Goal: Check status: Check status

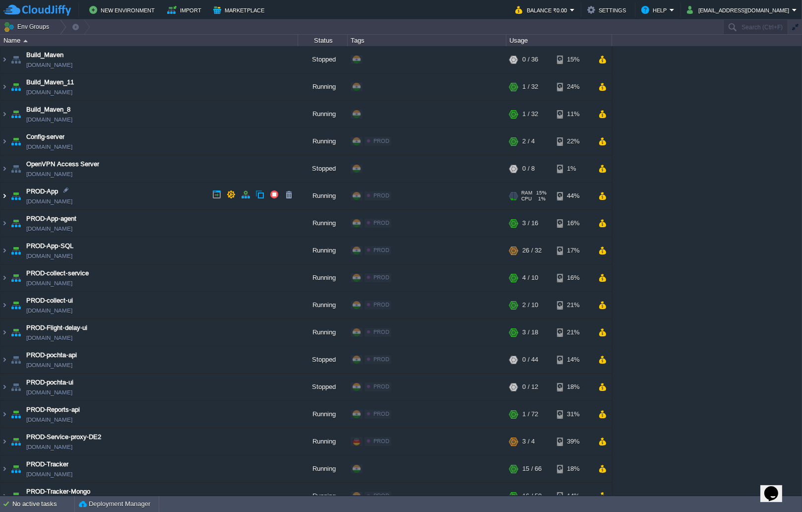
click at [4, 194] on img at bounding box center [4, 196] width 8 height 27
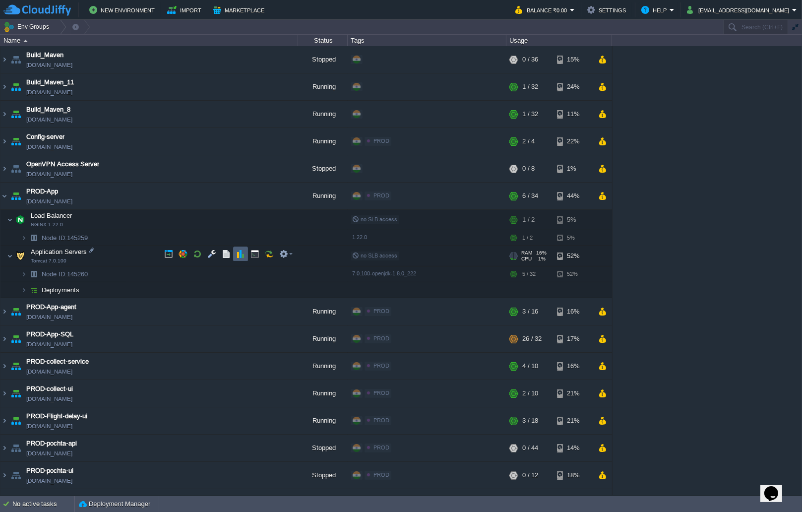
click at [239, 255] on button "button" at bounding box center [240, 254] width 9 height 9
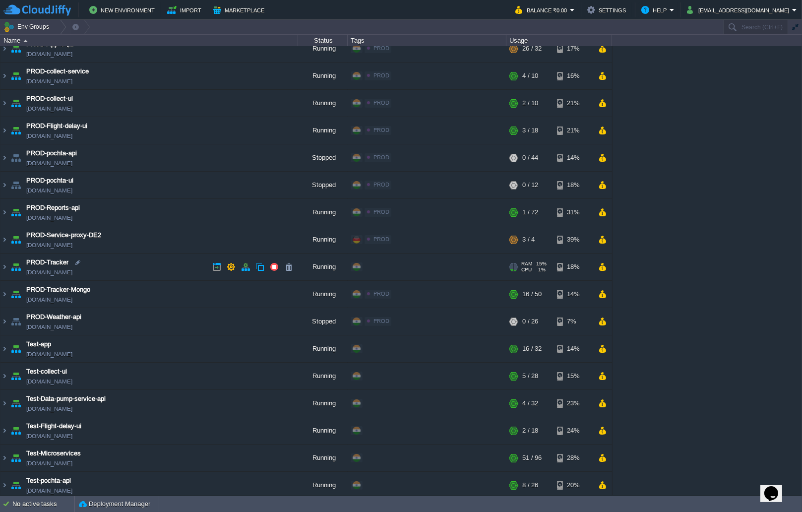
scroll to position [282, 0]
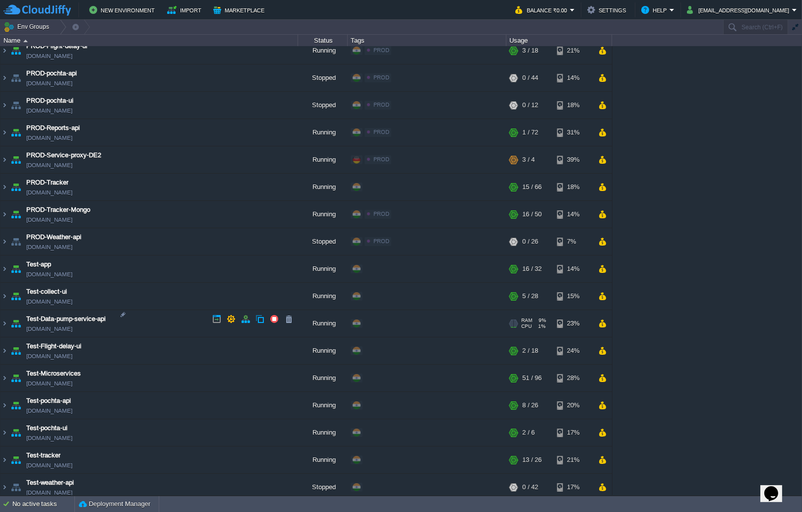
click at [8, 318] on td "Test-Data-pump-service-api [DOMAIN_NAME]" at bounding box center [149, 323] width 298 height 27
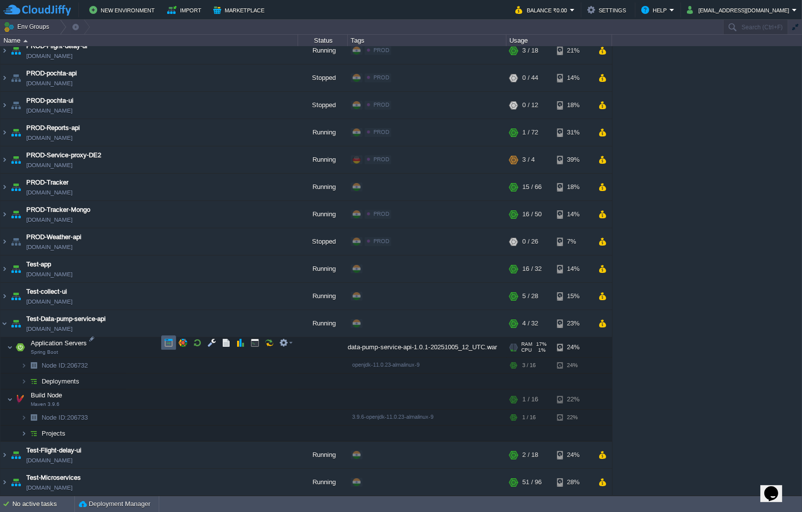
click at [169, 339] on button "button" at bounding box center [168, 342] width 9 height 9
click at [229, 343] on button "button" at bounding box center [226, 342] width 9 height 9
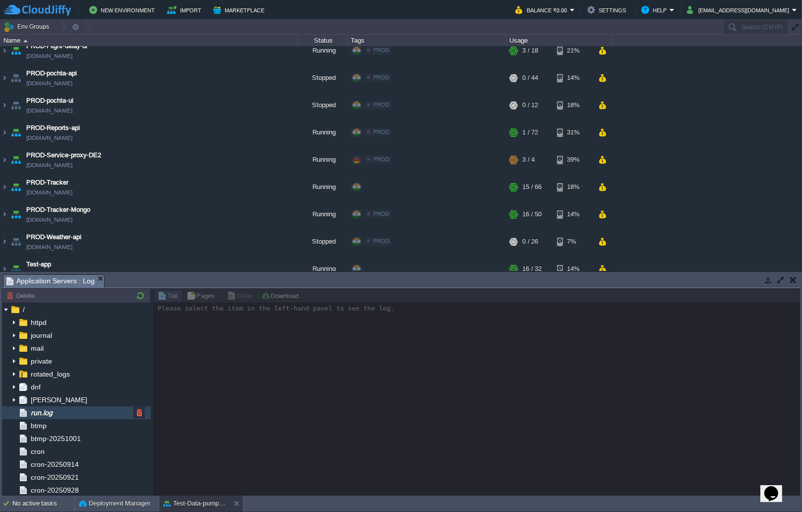
click at [61, 407] on div "run.log" at bounding box center [76, 412] width 149 height 13
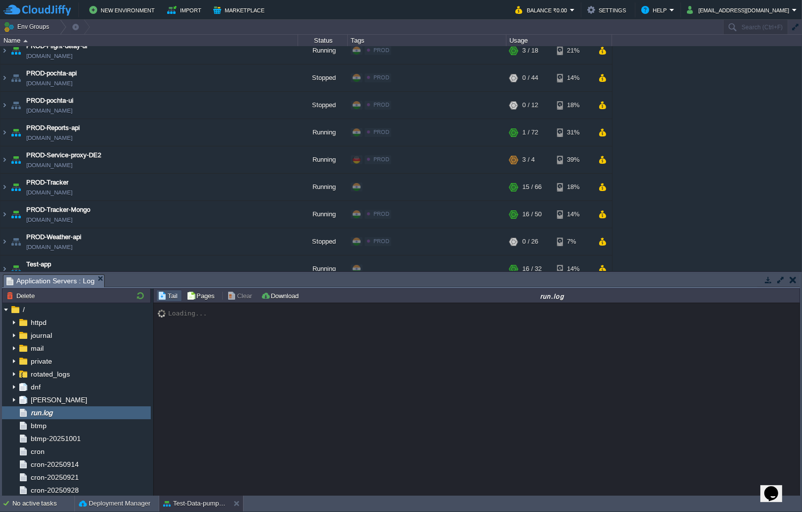
scroll to position [7724, 0]
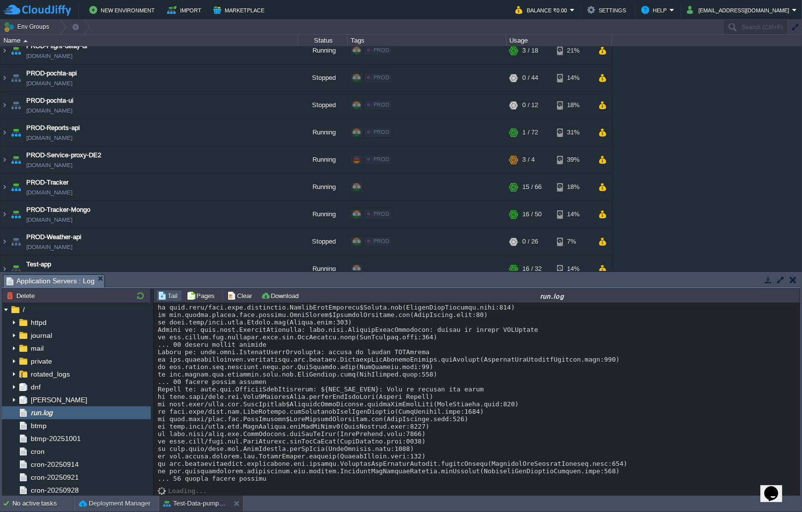
click at [105, 276] on span at bounding box center [105, 280] width 0 height 12
